Goal: Information Seeking & Learning: Compare options

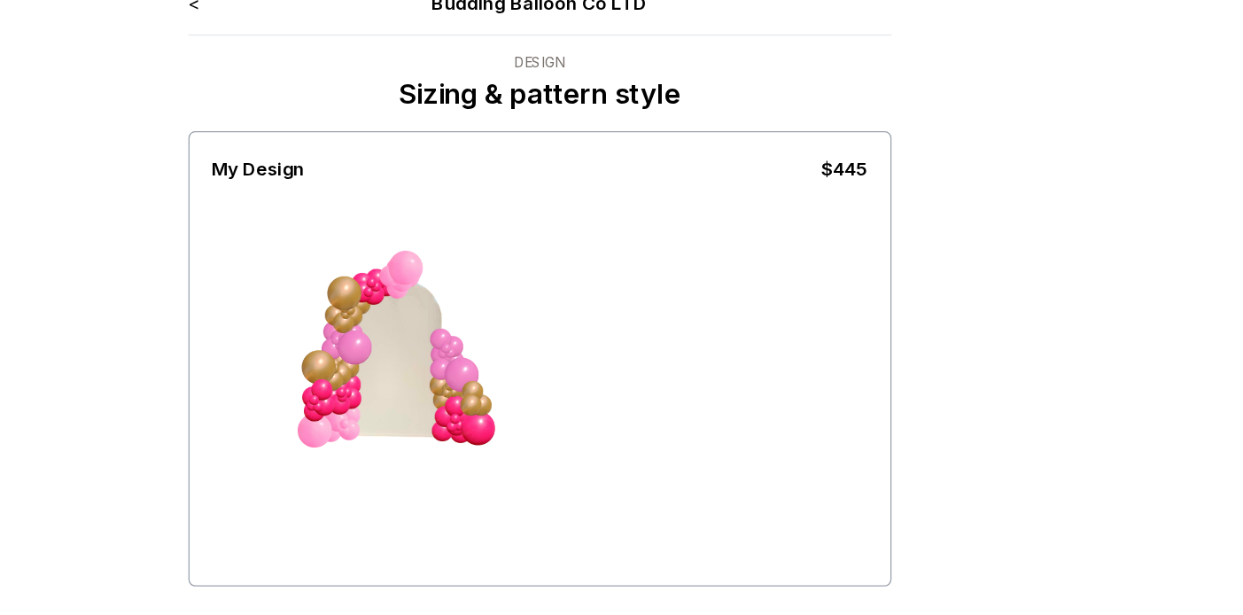
click at [352, 27] on link "<" at bounding box center [352, 25] width 9 height 18
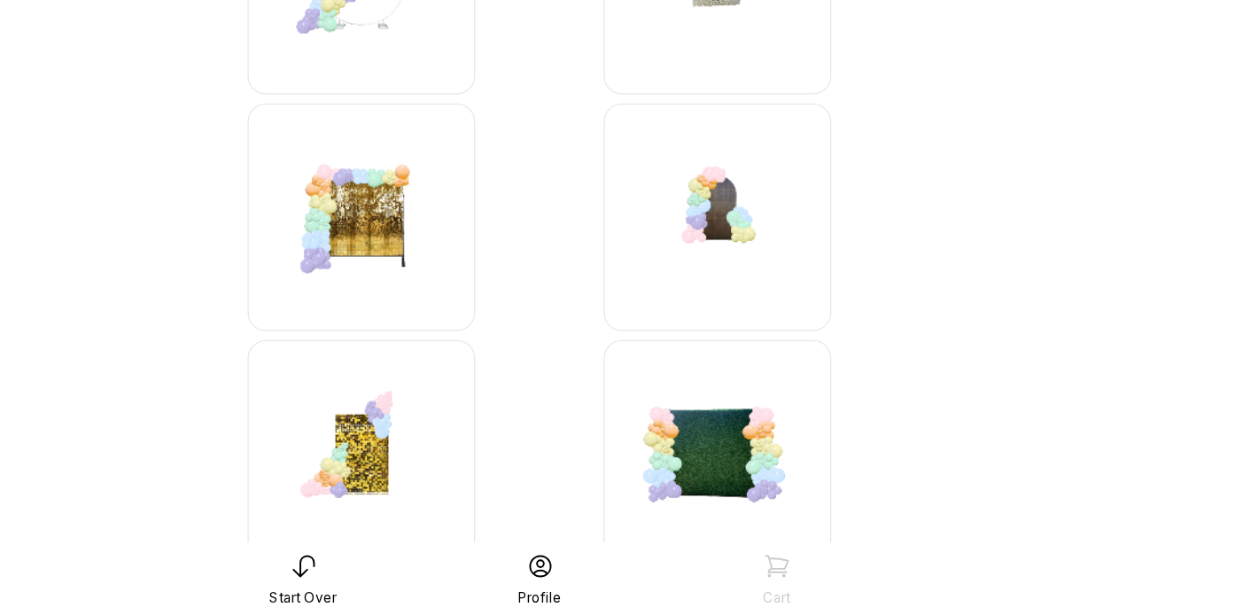
scroll to position [943, 0]
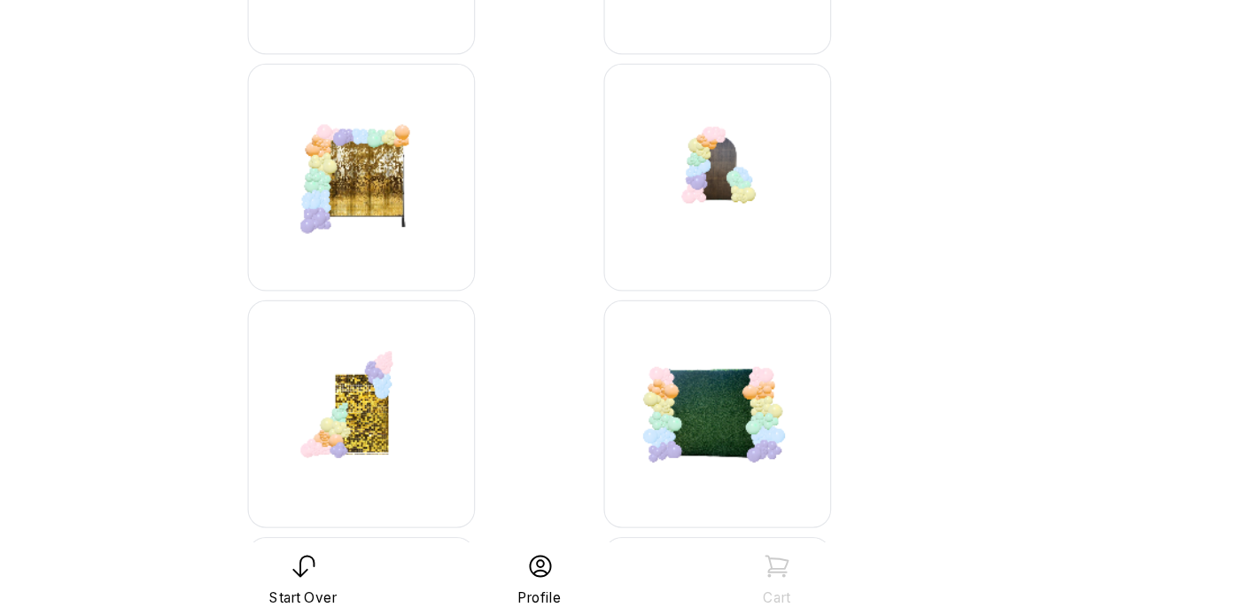
click at [759, 295] on img at bounding box center [760, 273] width 177 height 177
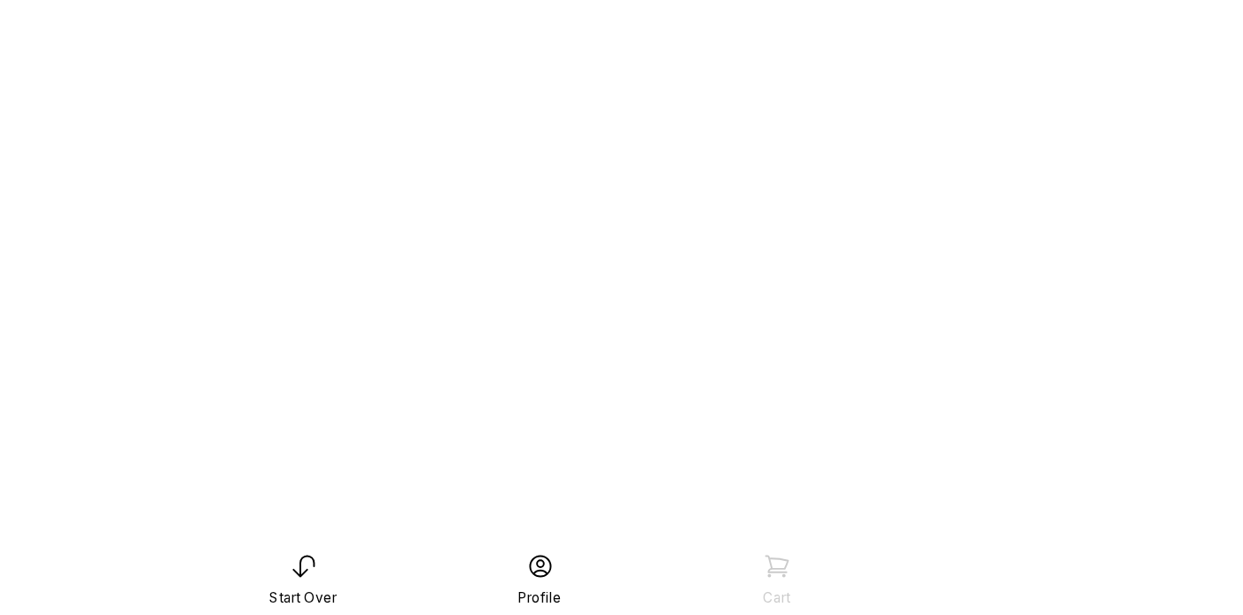
scroll to position [35, 0]
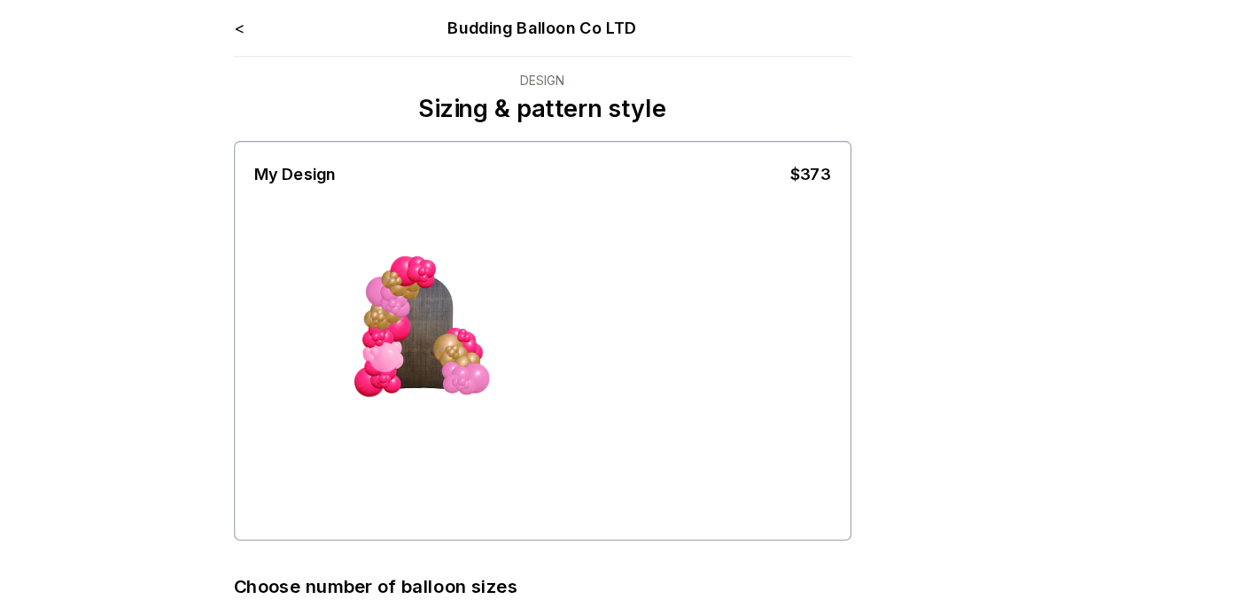
click at [354, 22] on link "<" at bounding box center [352, 25] width 9 height 18
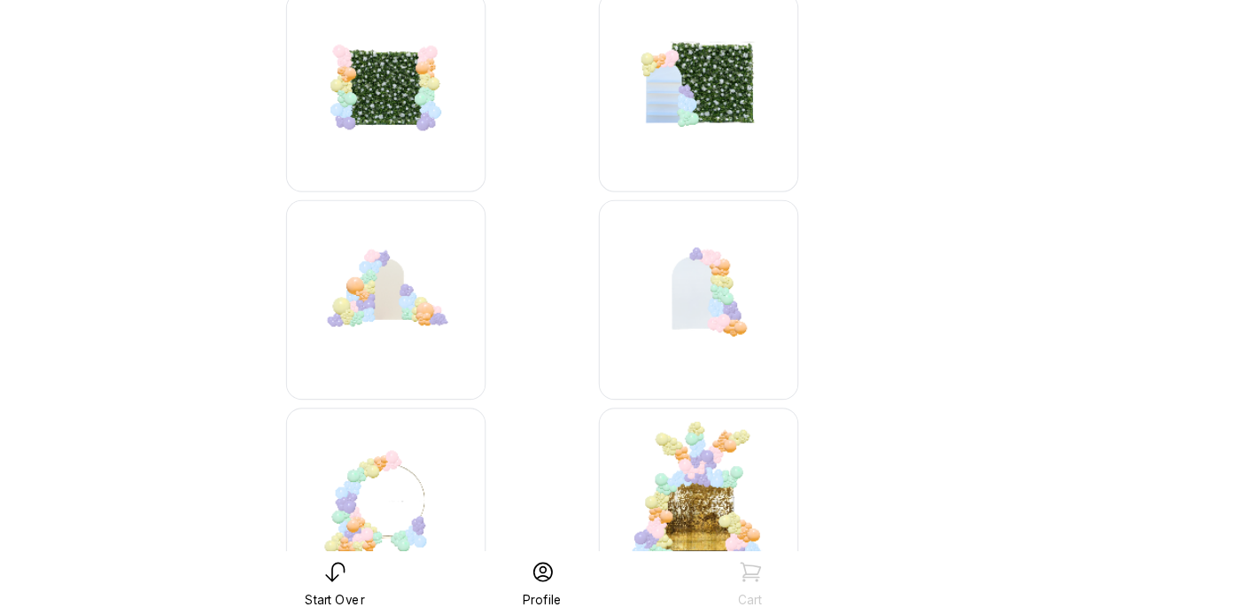
scroll to position [1622, 0]
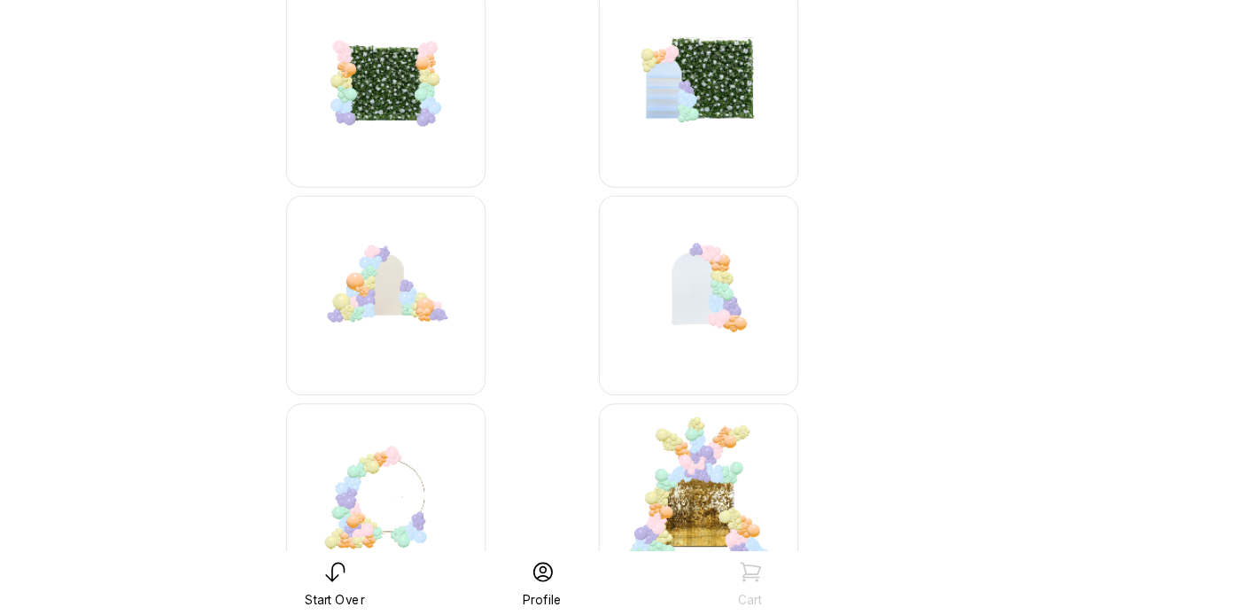
click at [776, 295] on img at bounding box center [760, 331] width 177 height 177
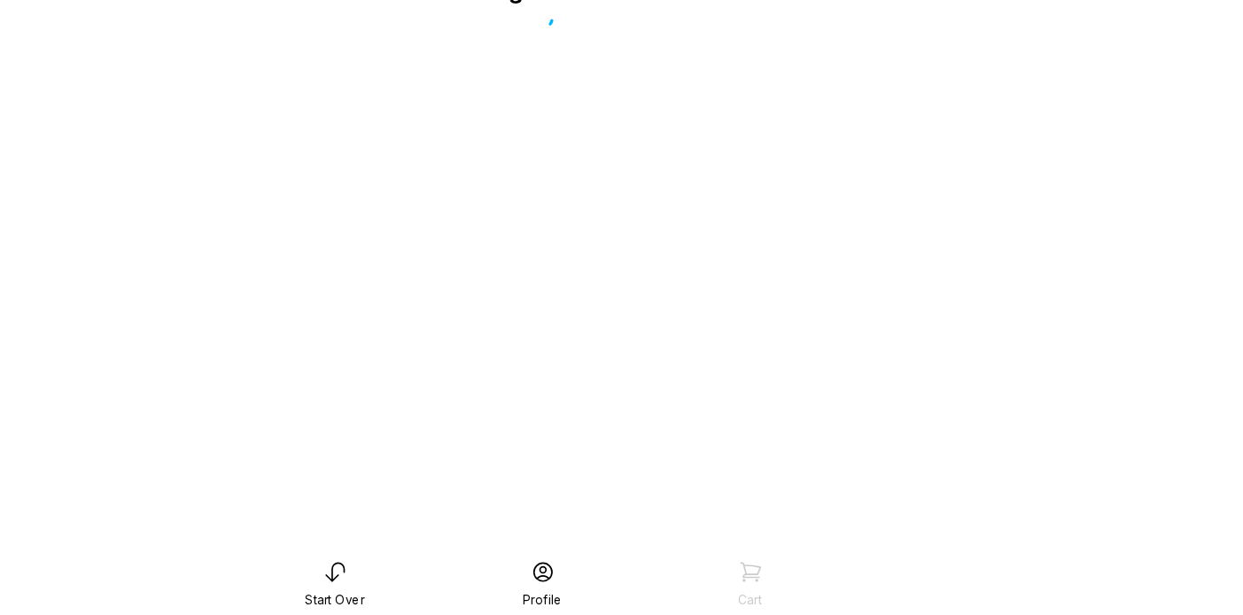
scroll to position [35, 0]
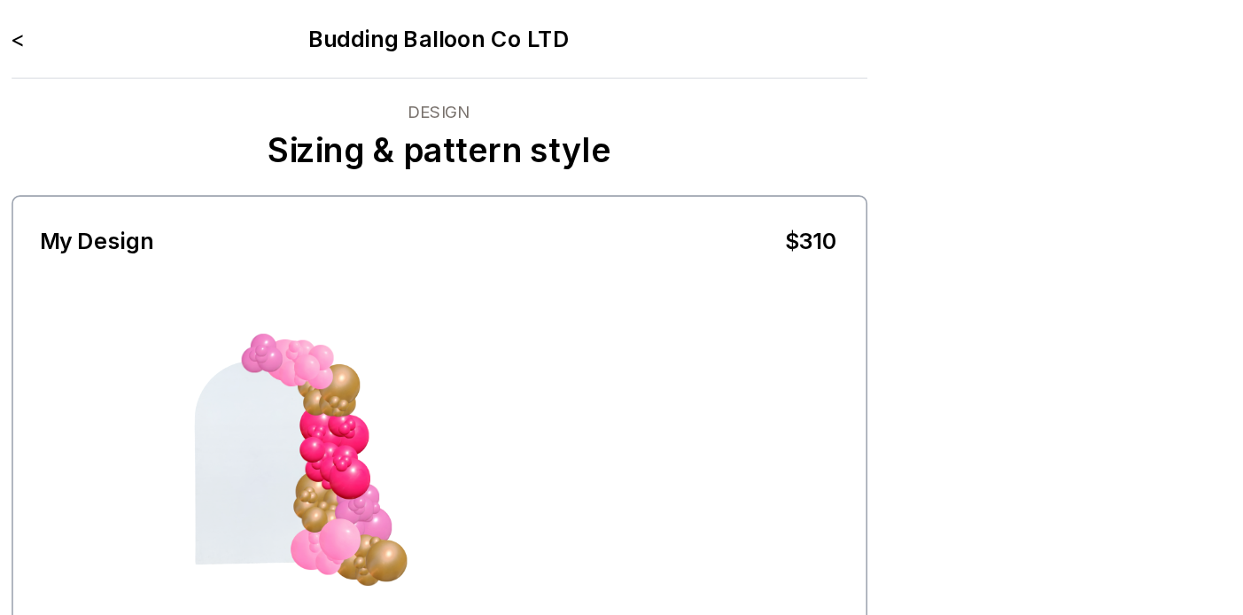
click at [353, 23] on link "<" at bounding box center [352, 25] width 9 height 18
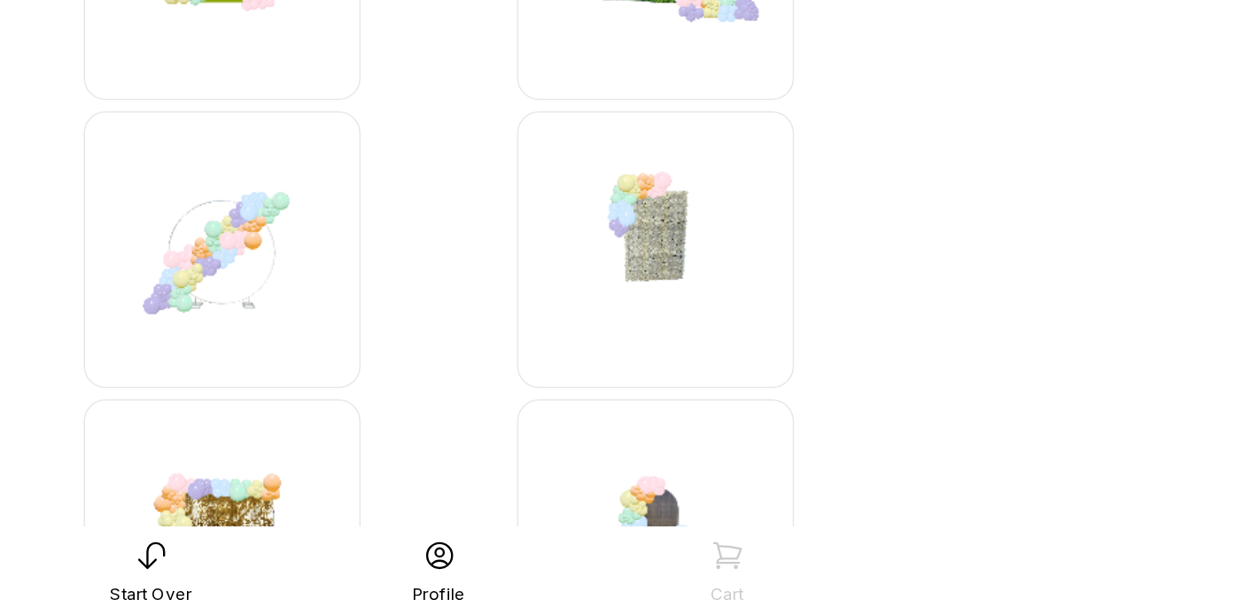
click at [540, 450] on img at bounding box center [482, 380] width 177 height 177
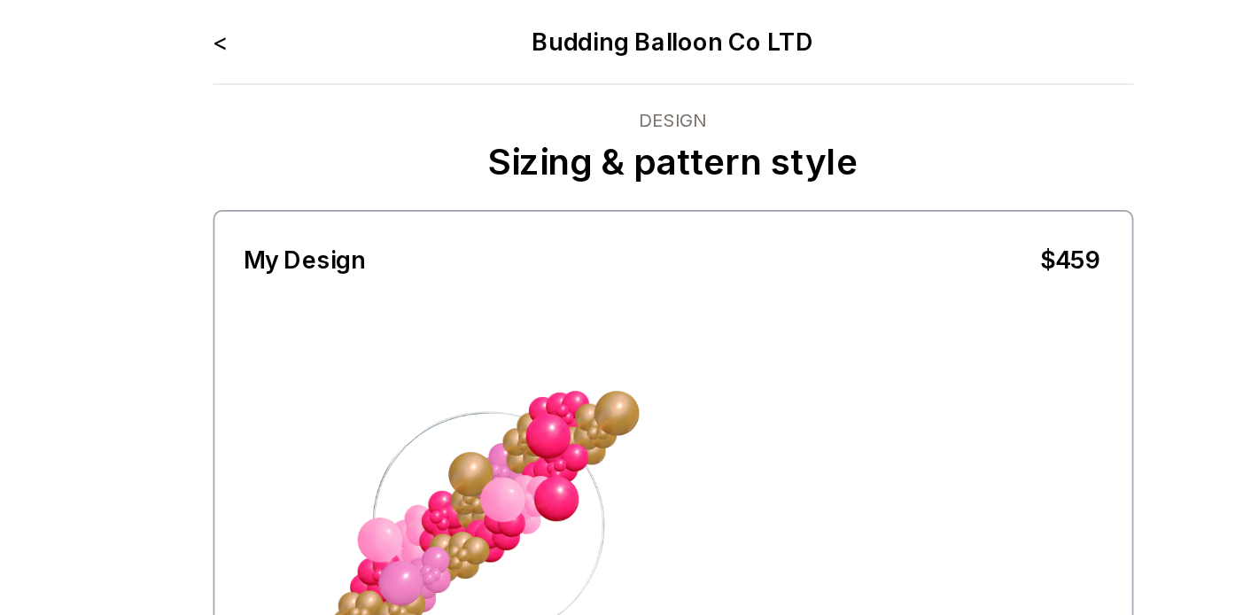
click at [352, 21] on link "<" at bounding box center [352, 25] width 9 height 18
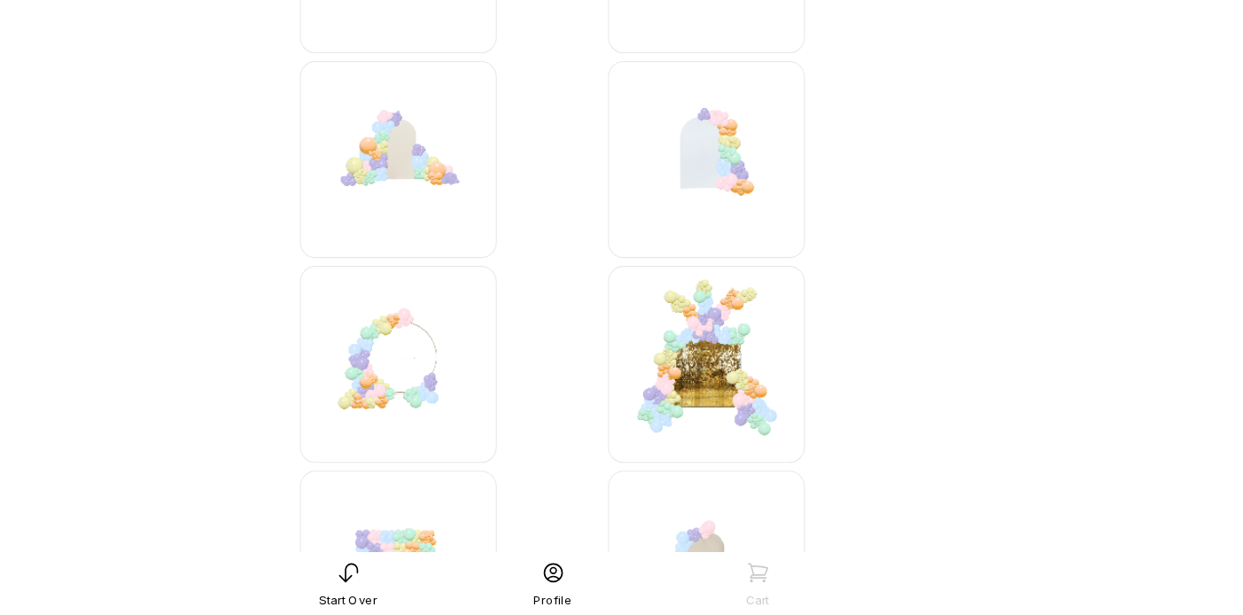
scroll to position [1750, 0]
click at [467, 404] on img at bounding box center [482, 387] width 177 height 177
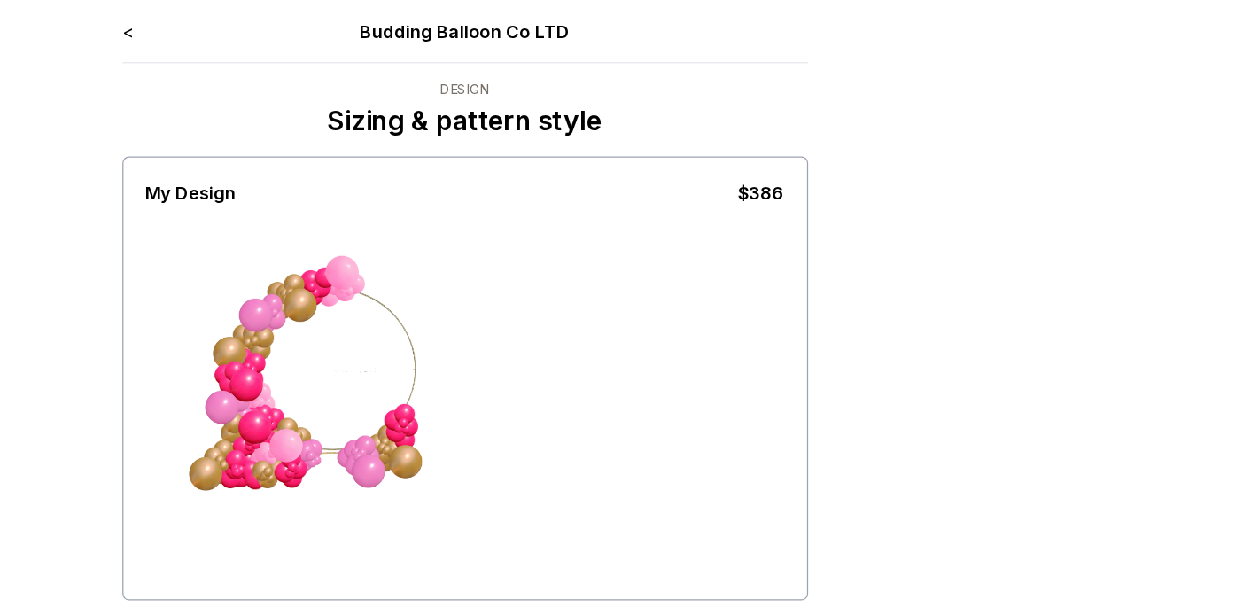
click at [351, 25] on link "<" at bounding box center [352, 25] width 9 height 18
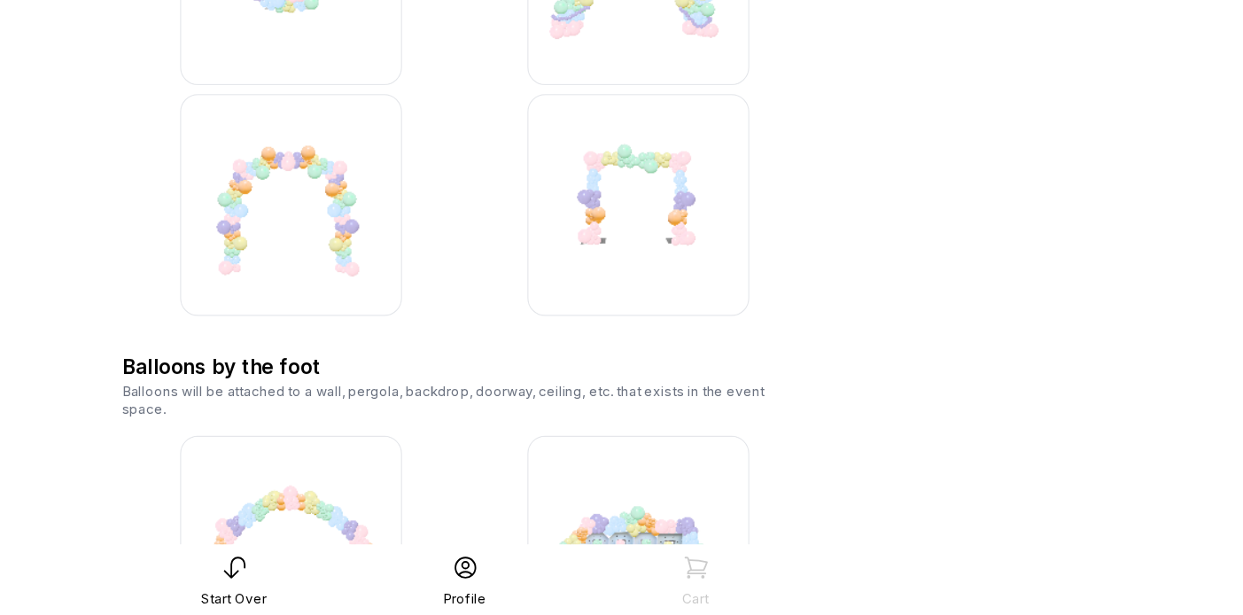
scroll to position [2778, 0]
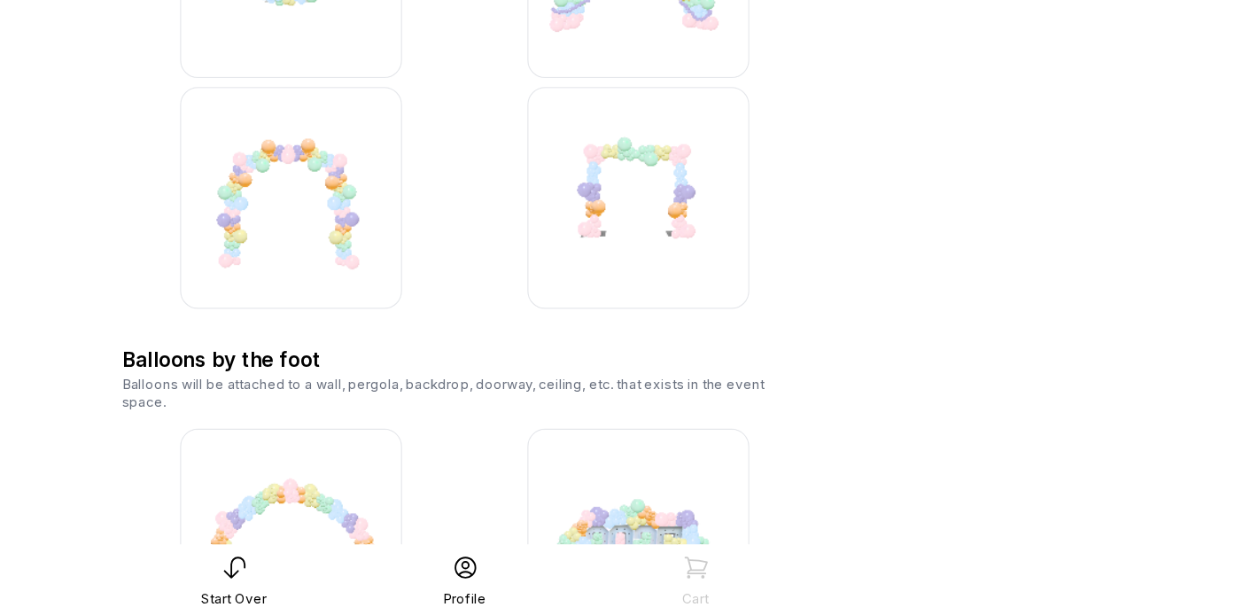
click at [484, 293] on img at bounding box center [482, 281] width 177 height 177
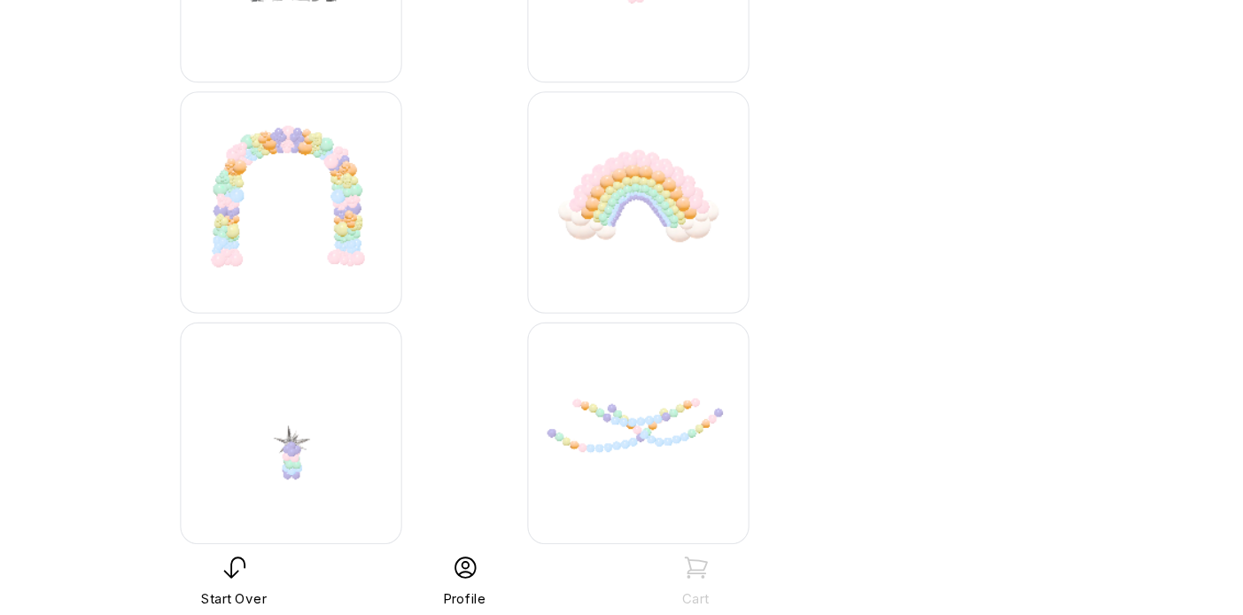
scroll to position [7024, 0]
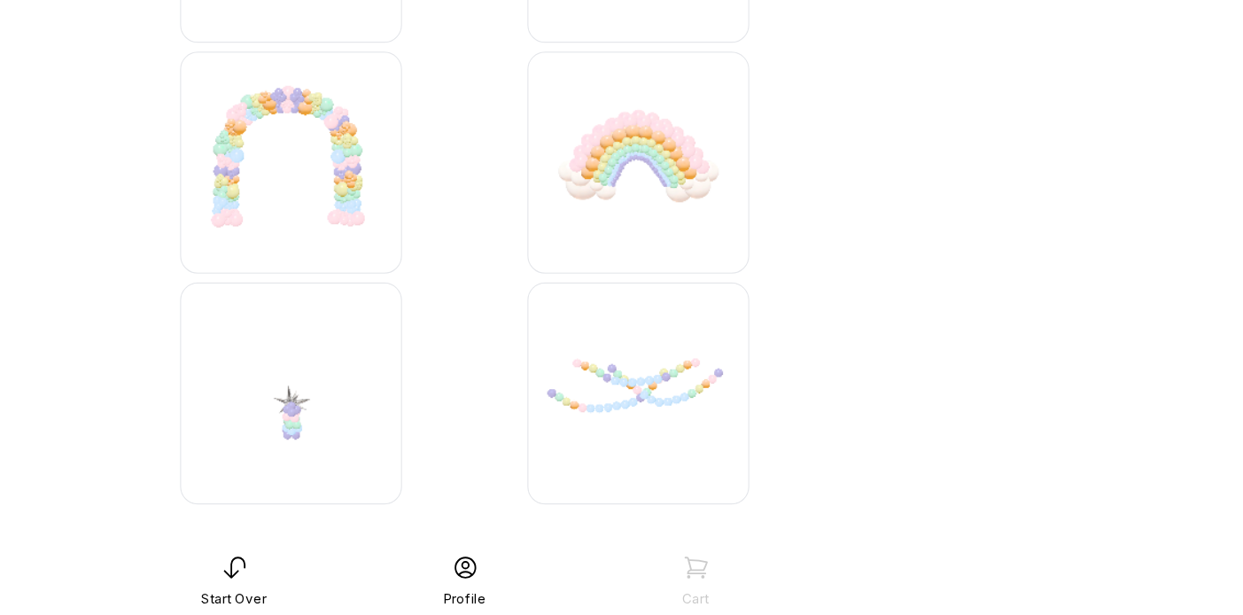
click at [478, 283] on img at bounding box center [482, 253] width 177 height 177
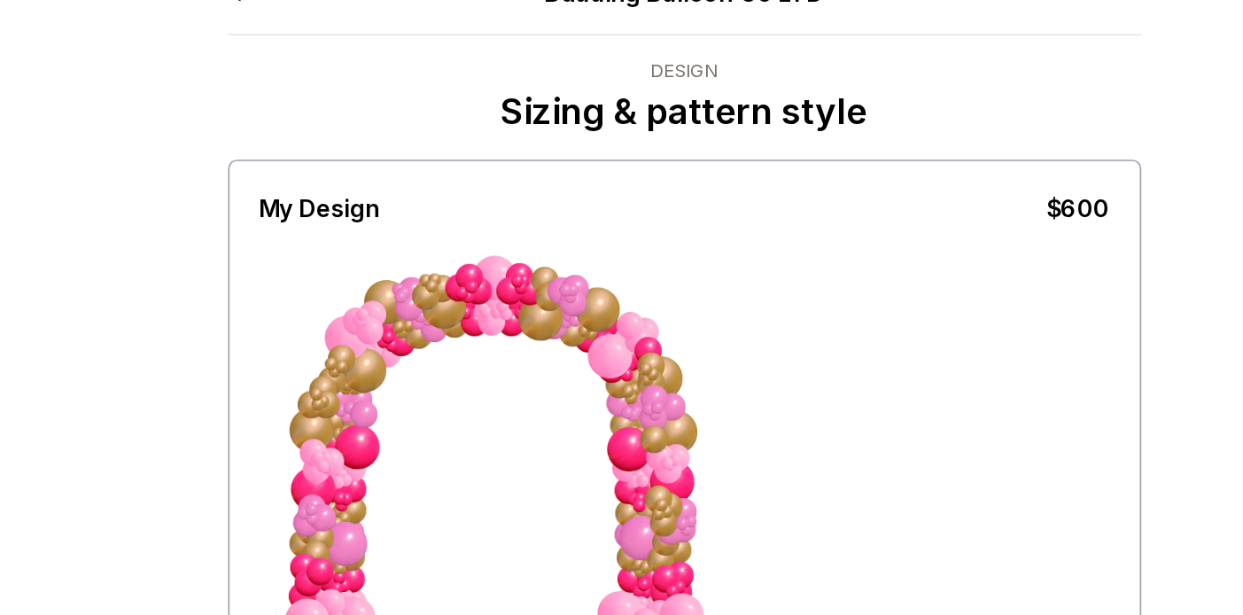
scroll to position [26, 0]
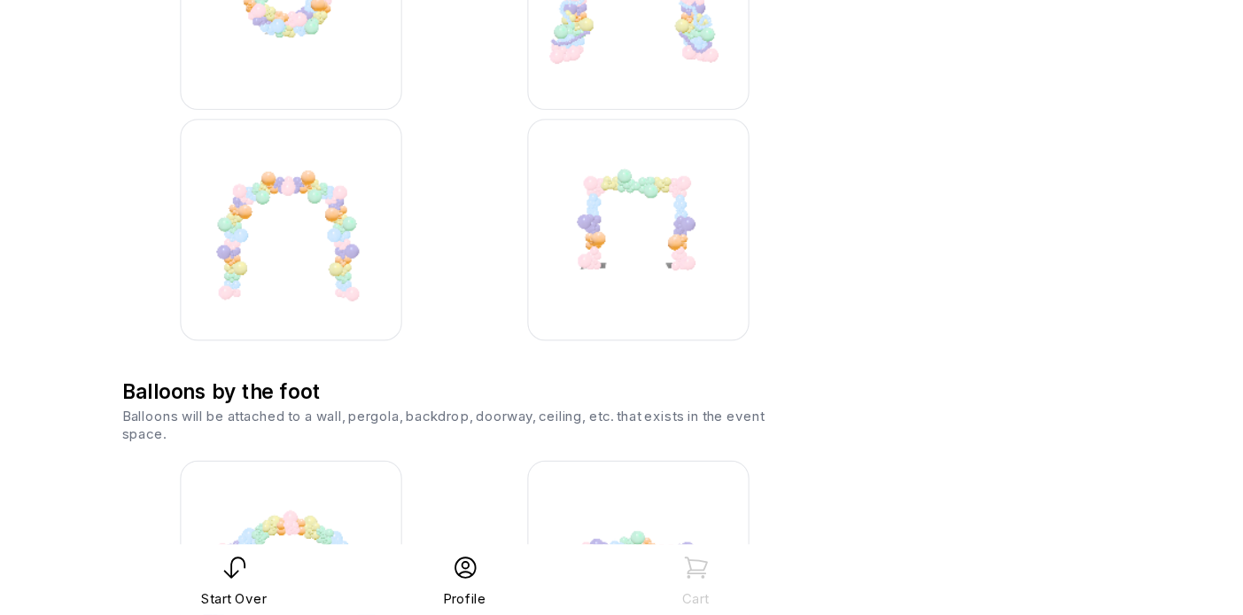
scroll to position [2757, 0]
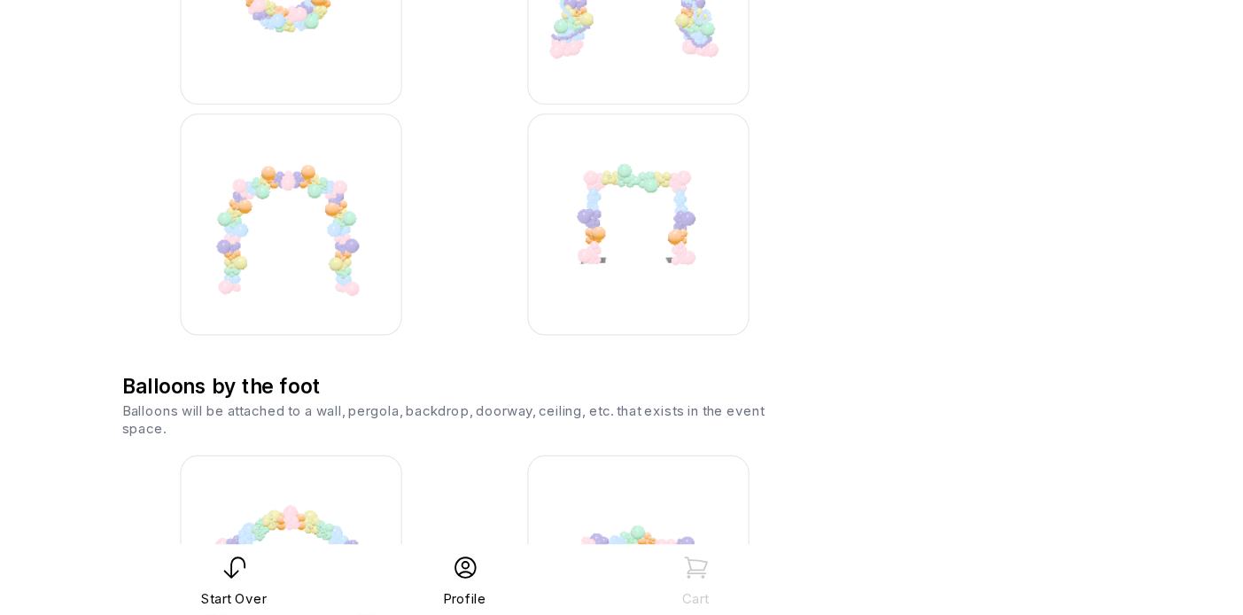
click at [725, 296] on img at bounding box center [760, 302] width 177 height 177
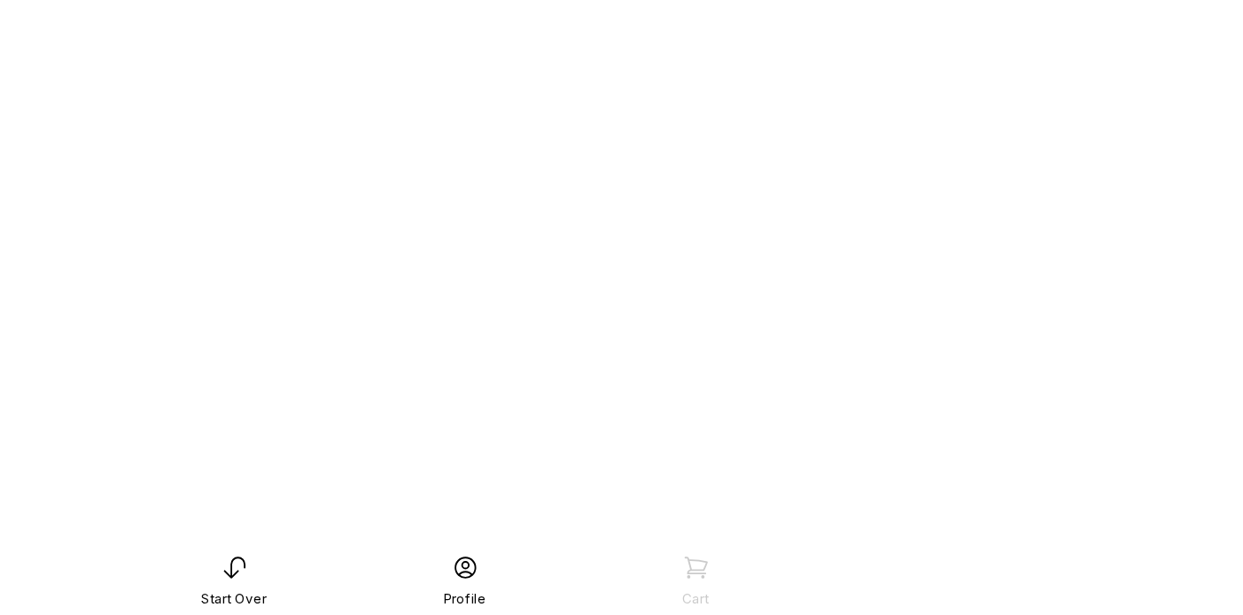
scroll to position [35, 0]
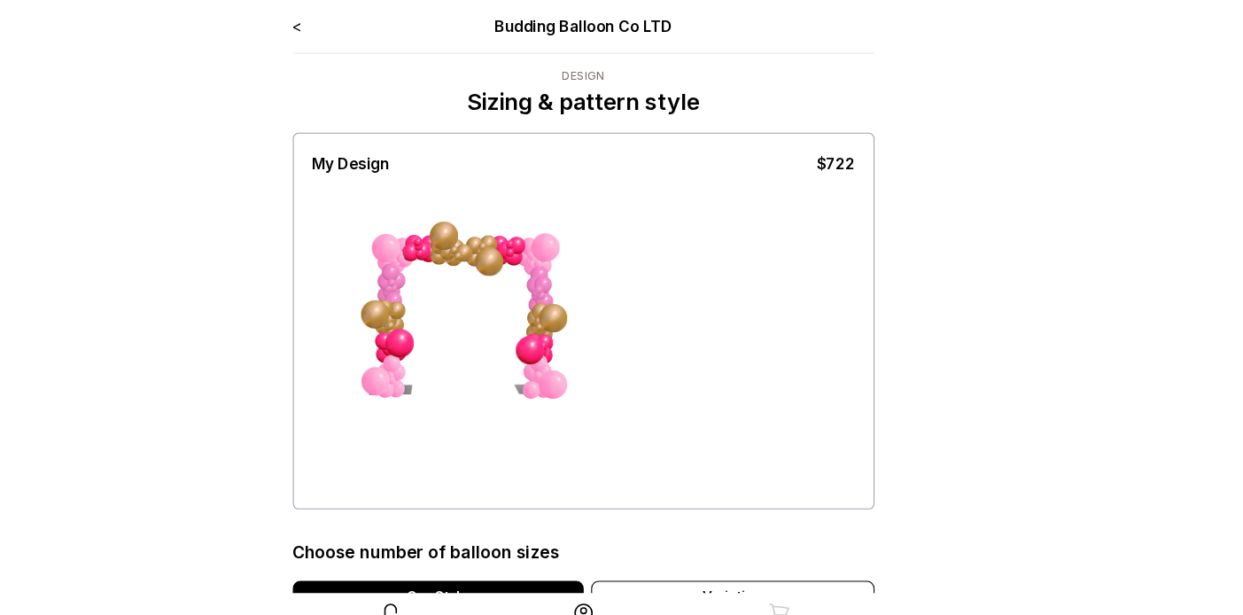
click at [355, 27] on link "<" at bounding box center [352, 25] width 9 height 18
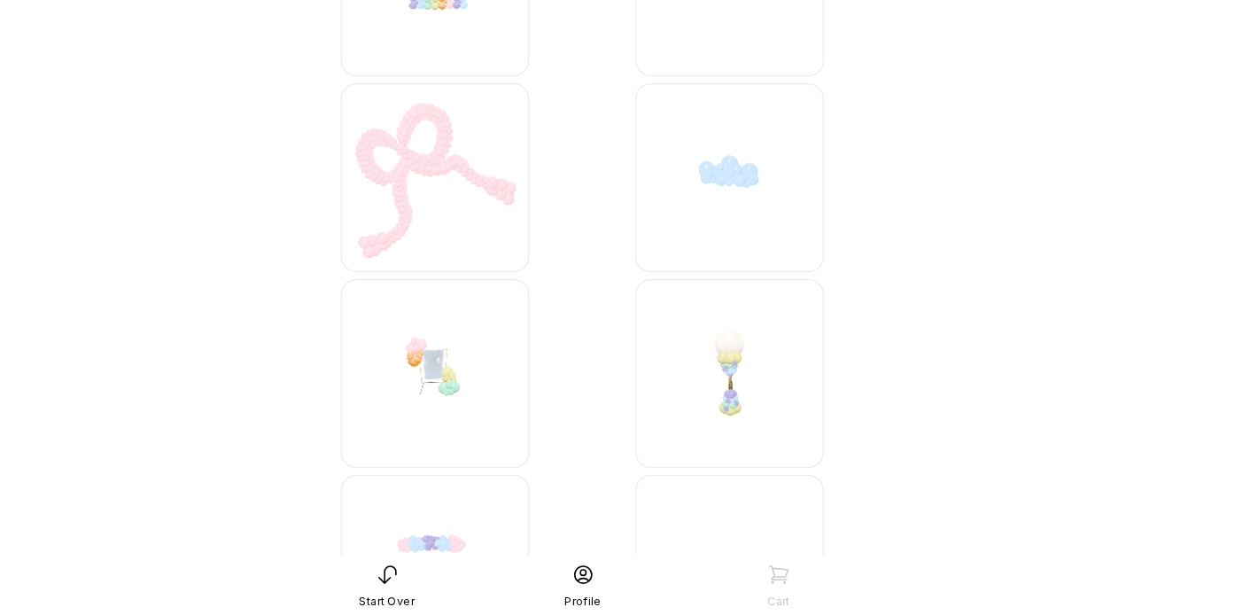
scroll to position [5600, 0]
